Goal: Task Accomplishment & Management: Manage account settings

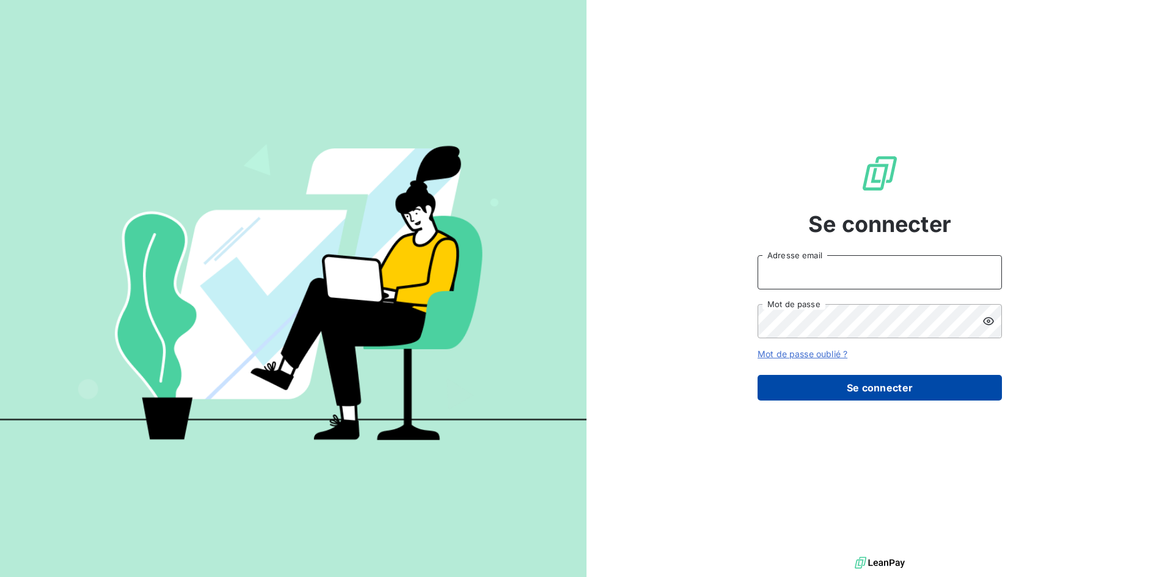
type input "[EMAIL_ADDRESS][DOMAIN_NAME]"
click at [889, 395] on button "Se connecter" at bounding box center [879, 388] width 244 height 26
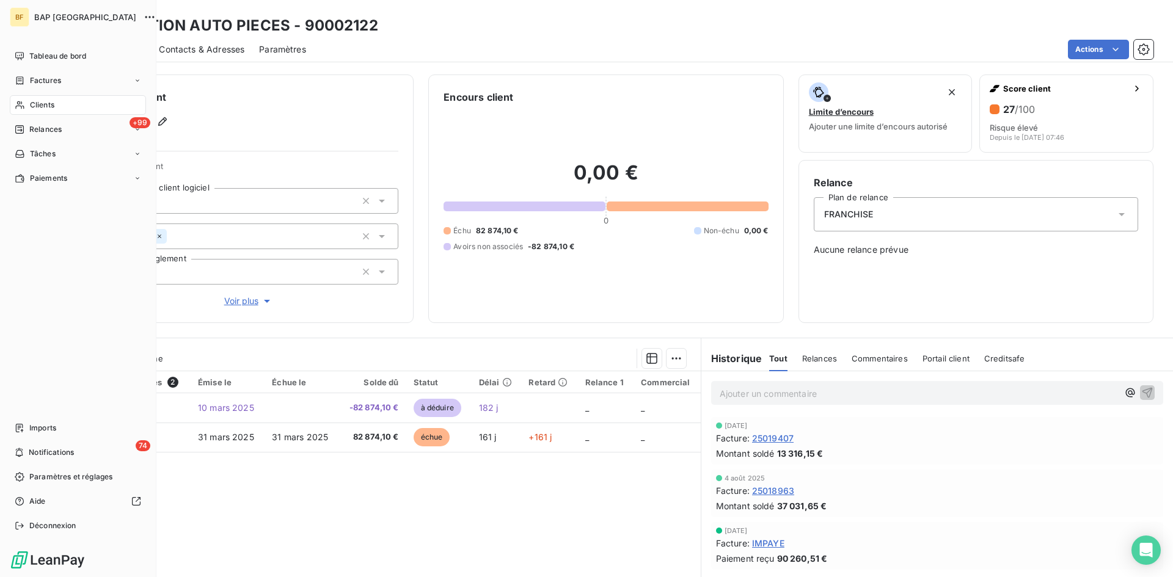
click at [42, 101] on span "Clients" at bounding box center [42, 105] width 24 height 11
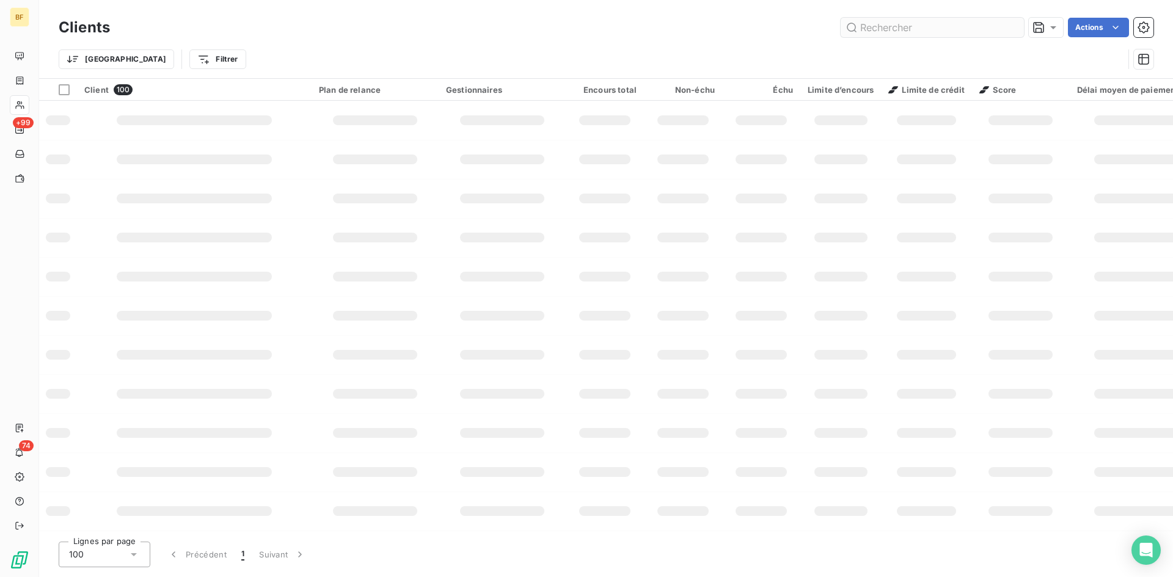
click at [884, 30] on input "text" at bounding box center [931, 28] width 183 height 20
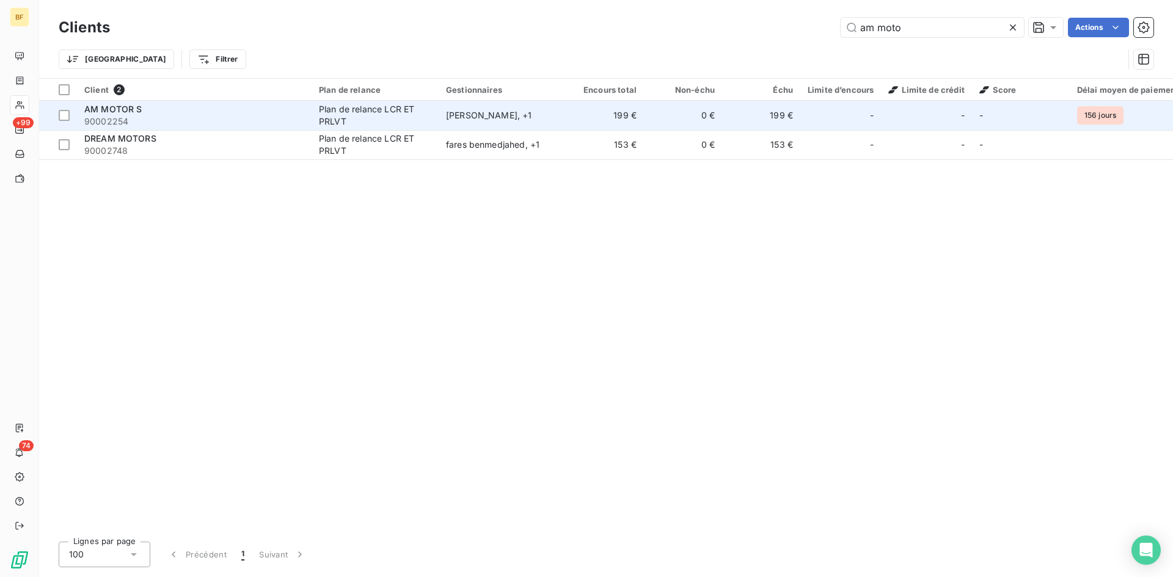
type input "am moto"
click at [153, 117] on span "90002254" at bounding box center [194, 121] width 220 height 12
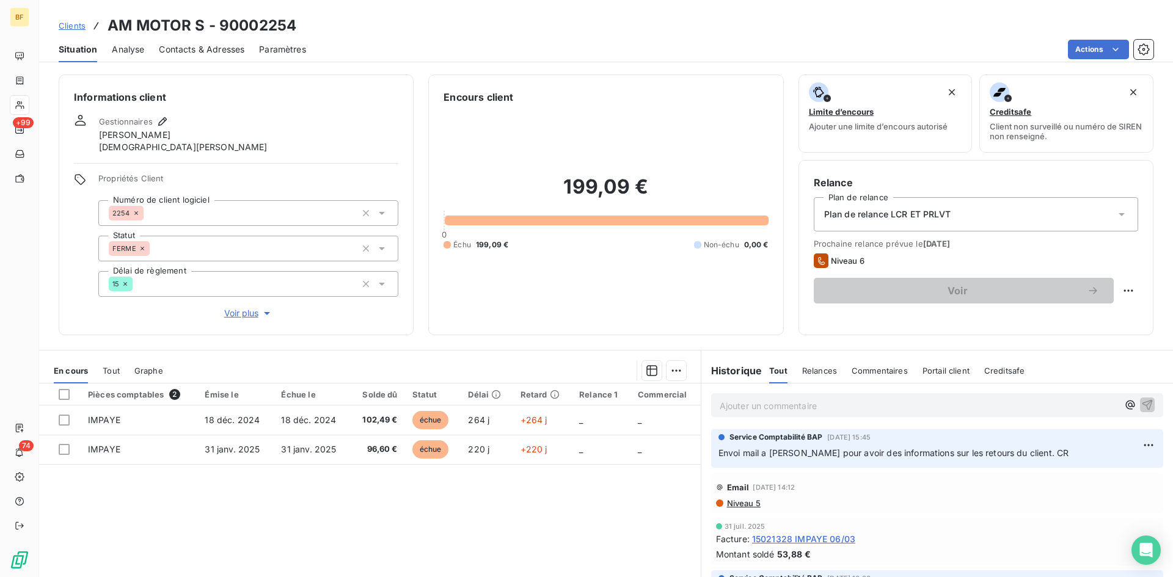
drag, startPoint x: 764, startPoint y: 431, endPoint x: 749, endPoint y: 410, distance: 25.9
click at [763, 431] on div "Service Comptabilité BAP [DATE] 15:45 Envoi mail a Ayadi pour avoir des informa…" at bounding box center [937, 448] width 452 height 38
click at [749, 407] on p "Ajouter un commentaire ﻿" at bounding box center [919, 405] width 398 height 15
click at [847, 405] on p "Mail du client à Ayadi le" at bounding box center [919, 405] width 398 height 14
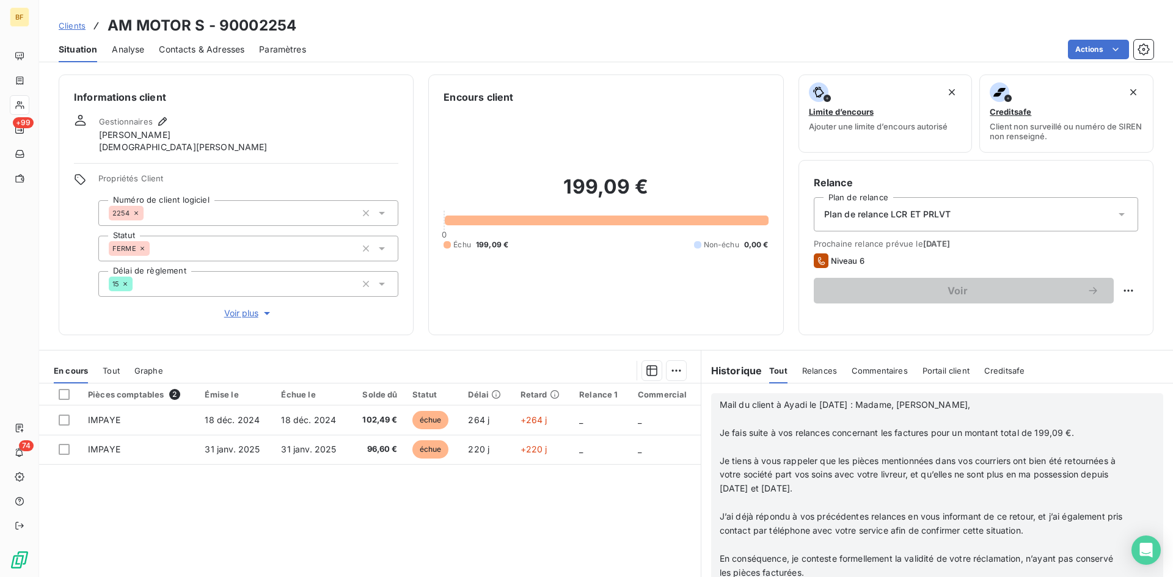
click at [861, 404] on span "Mail du client à Ayadi le [DATE] : Madame, [PERSON_NAME]," at bounding box center [845, 404] width 251 height 10
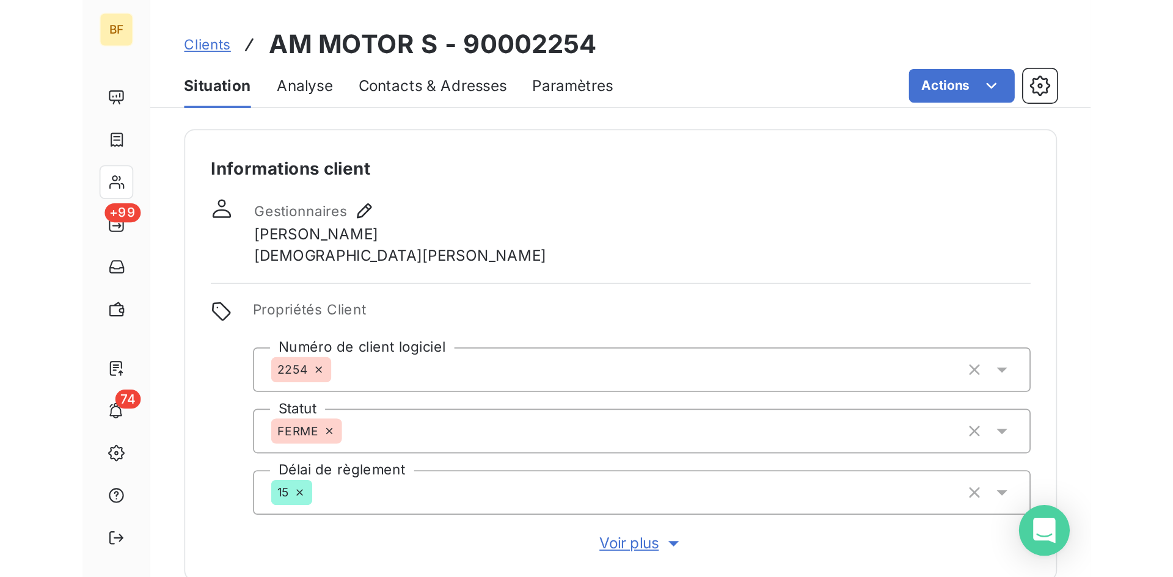
scroll to position [428, 0]
